Goal: Task Accomplishment & Management: Manage account settings

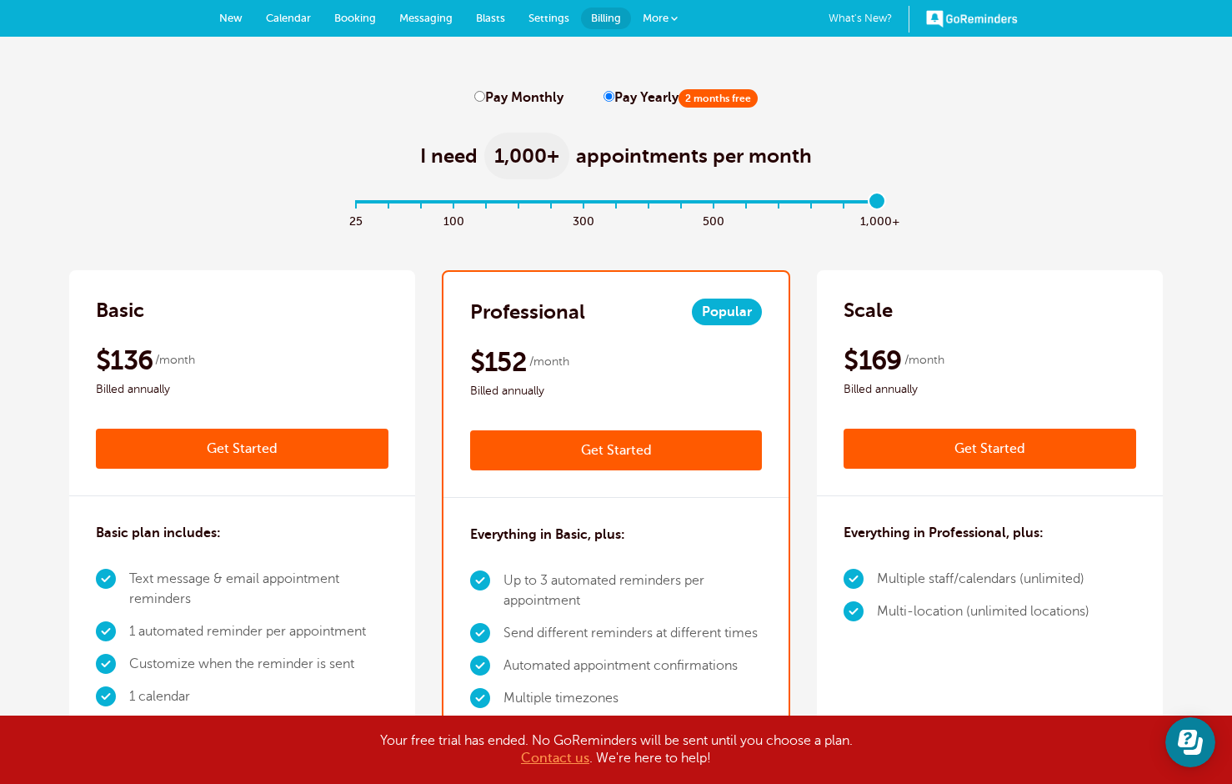
type input "16"
click at [875, 203] on input "range" at bounding box center [616, 204] width 539 height 3
click at [303, 25] on link "Calendar" at bounding box center [288, 18] width 68 height 37
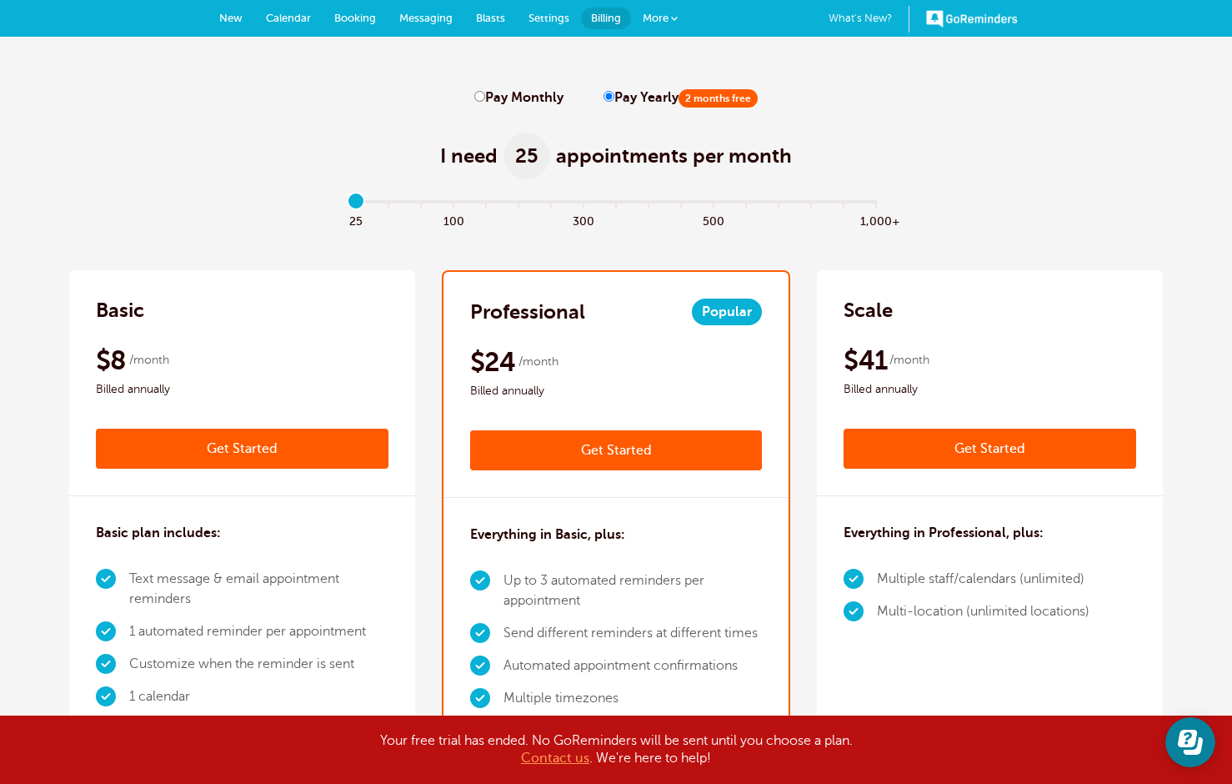
click at [294, 20] on span "Calendar" at bounding box center [288, 18] width 45 height 13
click at [236, 14] on span "New" at bounding box center [230, 18] width 23 height 13
